Goal: Information Seeking & Learning: Learn about a topic

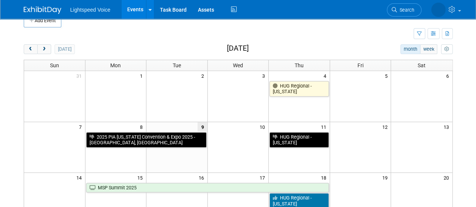
scroll to position [7, 0]
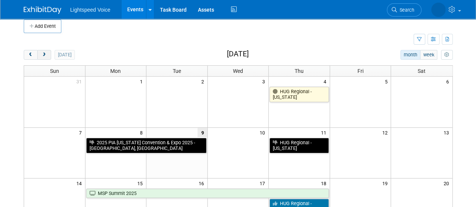
click at [43, 53] on span "next" at bounding box center [44, 55] width 6 height 5
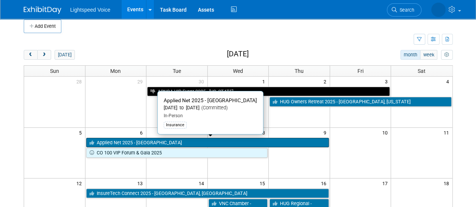
click at [113, 139] on link "Applied Net 2025 - [GEOGRAPHIC_DATA]" at bounding box center [207, 143] width 243 height 10
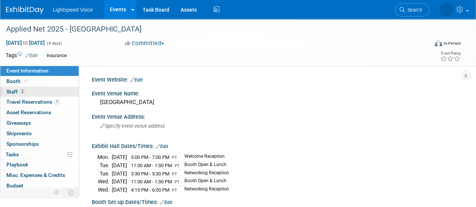
click at [26, 89] on link "2 Staff 2" at bounding box center [39, 92] width 78 height 10
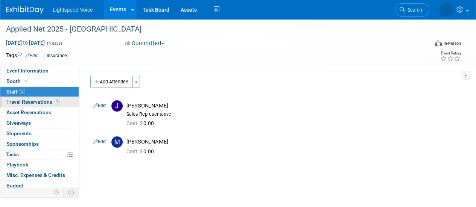
click at [33, 100] on span "Travel Reservations 1" at bounding box center [32, 102] width 53 height 6
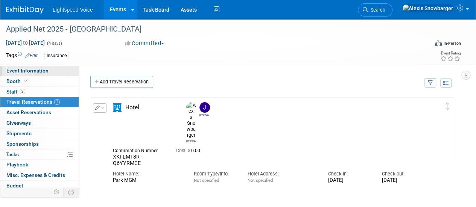
click at [42, 73] on span "Event Information" at bounding box center [27, 71] width 42 height 6
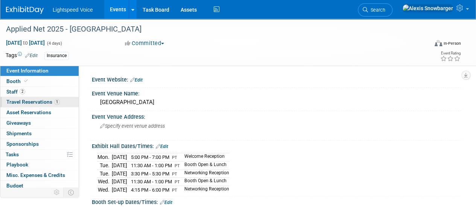
click at [26, 99] on span "Travel Reservations 1" at bounding box center [32, 102] width 53 height 6
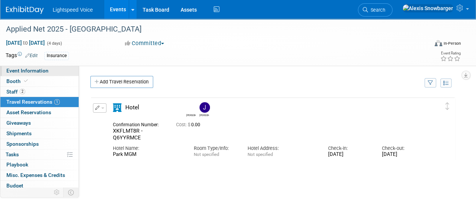
click at [35, 71] on span "Event Information" at bounding box center [27, 71] width 42 height 6
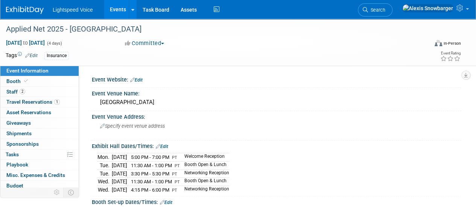
click at [117, 8] on link "Events" at bounding box center [117, 9] width 27 height 19
